Goal: Task Accomplishment & Management: Use online tool/utility

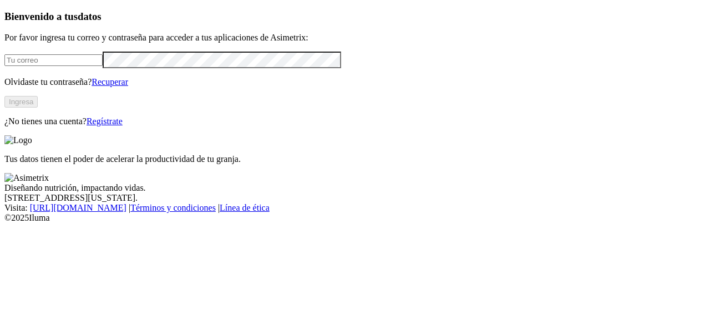
click at [103, 66] on input "email" at bounding box center [53, 60] width 98 height 12
type input "[PERSON_NAME][EMAIL_ADDRESS][PERSON_NAME][DOMAIN_NAME]"
click input "submit" at bounding box center [0, 0] width 0 height 0
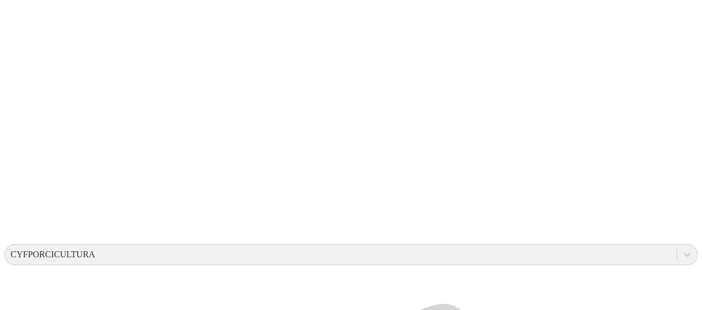
scroll to position [216, 0]
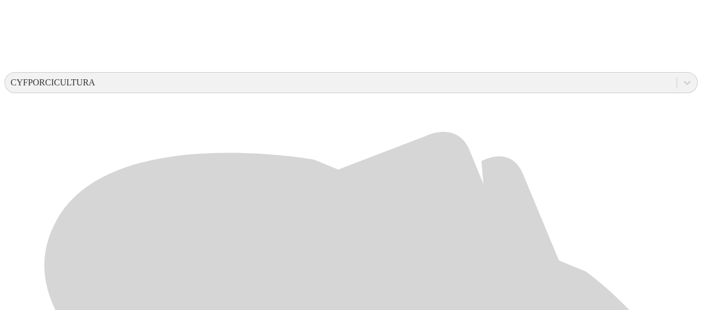
scroll to position [386, 0]
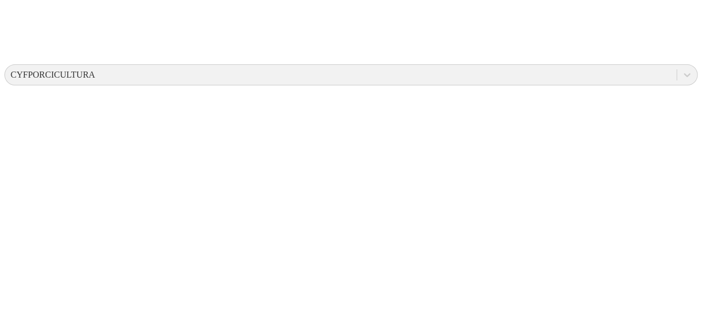
scroll to position [0, 0]
